Goal: Check status: Check status

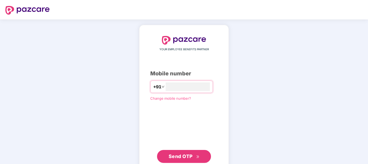
type input "**********"
click at [190, 157] on span "Send OTP" at bounding box center [181, 156] width 24 height 6
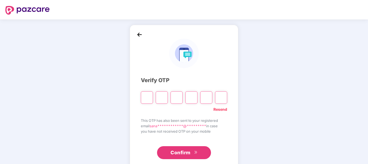
type input "*"
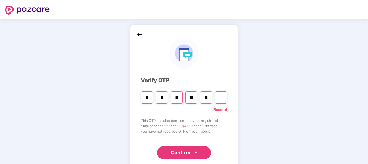
type input "*"
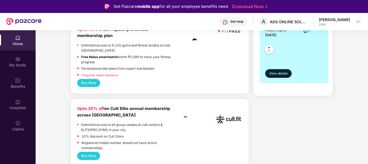
scroll to position [162, 0]
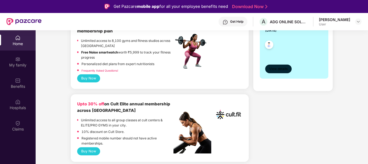
click at [278, 69] on span "View details" at bounding box center [278, 68] width 18 height 5
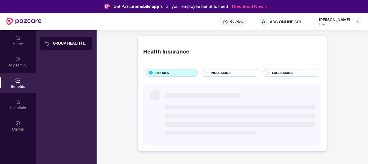
scroll to position [0, 0]
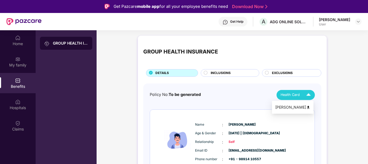
click at [290, 95] on span "Health Card" at bounding box center [290, 94] width 19 height 5
click at [290, 108] on div "[PERSON_NAME]" at bounding box center [292, 107] width 35 height 6
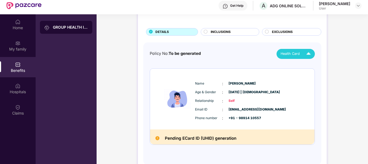
scroll to position [30, 0]
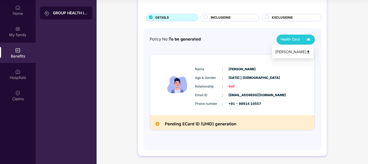
click at [287, 41] on span "Health Card" at bounding box center [290, 39] width 19 height 5
click at [288, 53] on div "[PERSON_NAME]" at bounding box center [292, 52] width 35 height 6
